Goal: Browse casually

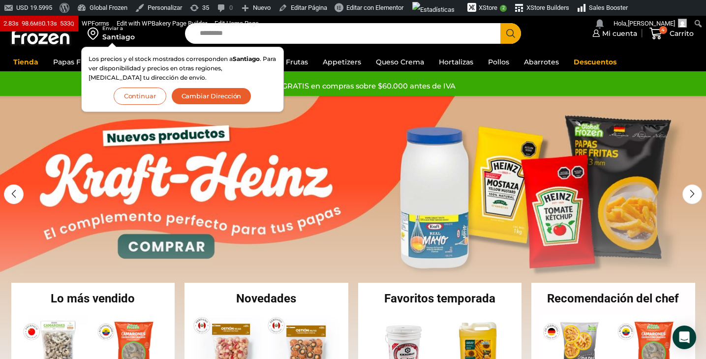
click at [143, 98] on button "Continuar" at bounding box center [140, 96] width 53 height 17
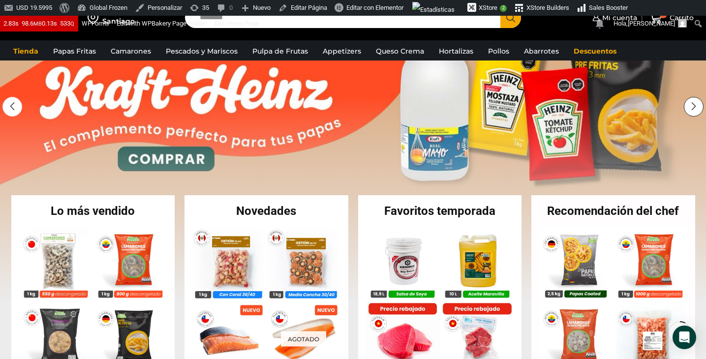
scroll to position [93, 0]
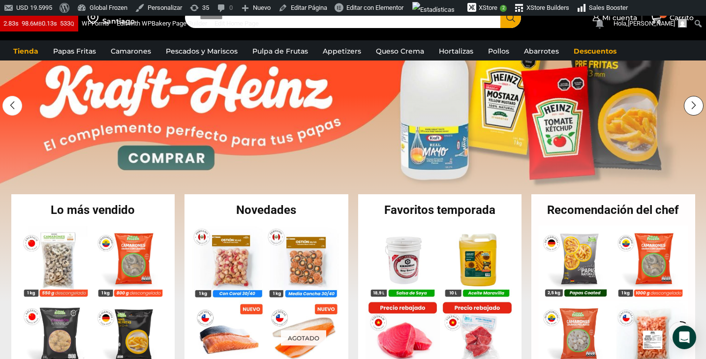
click at [696, 101] on div "Next slide" at bounding box center [694, 106] width 20 height 20
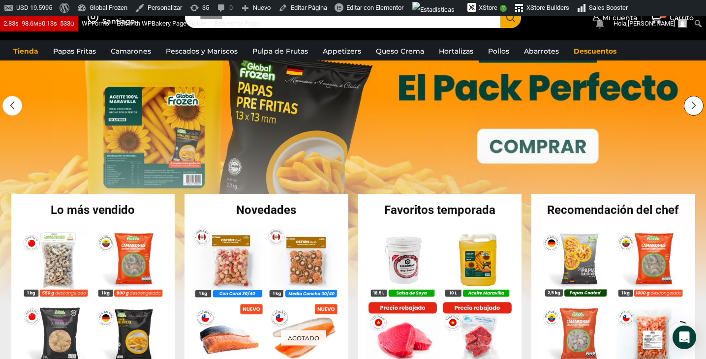
click at [695, 101] on div "Next slide" at bounding box center [694, 106] width 20 height 20
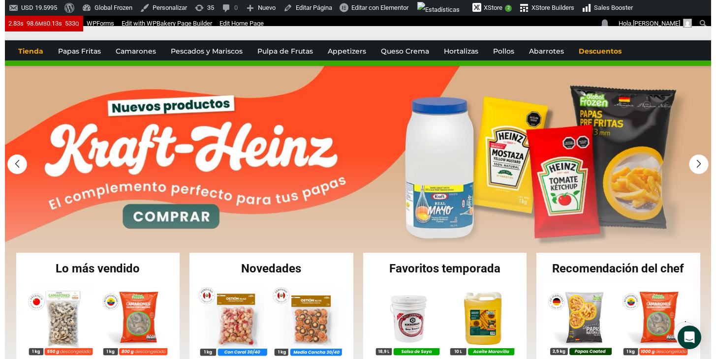
scroll to position [0, 0]
